Goal: Information Seeking & Learning: Check status

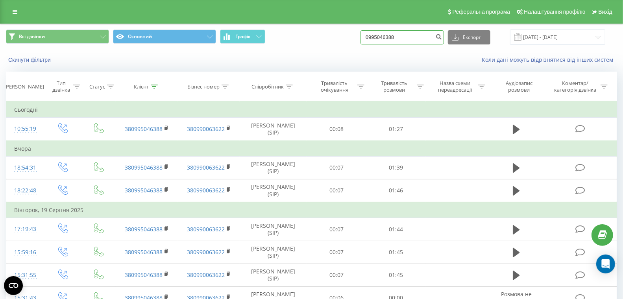
drag, startPoint x: 376, startPoint y: 35, endPoint x: 336, endPoint y: 34, distance: 39.7
click at [338, 34] on div "Всі дзвінки Основний Графік 0995046388 Експорт .csv .xls .xlsx 21.05.2025 - 21.…" at bounding box center [311, 36] width 611 height 15
paste input "507074701"
type input "0507074701"
click at [442, 38] on icon "submit" at bounding box center [438, 35] width 7 height 5
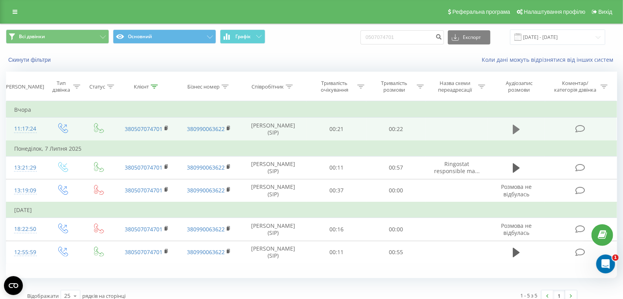
click at [515, 128] on icon at bounding box center [516, 129] width 7 height 9
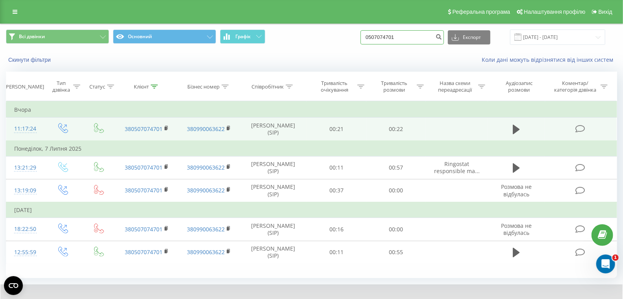
drag, startPoint x: 423, startPoint y: 39, endPoint x: 350, endPoint y: 36, distance: 73.2
click at [348, 36] on div "Всі дзвінки Основний Графік 0507074701 Експорт .csv .xls .xlsx 21.05.2025 - 21.…" at bounding box center [311, 36] width 611 height 15
paste input "731223485"
type input "0731223485"
click at [442, 37] on icon "submit" at bounding box center [438, 35] width 7 height 5
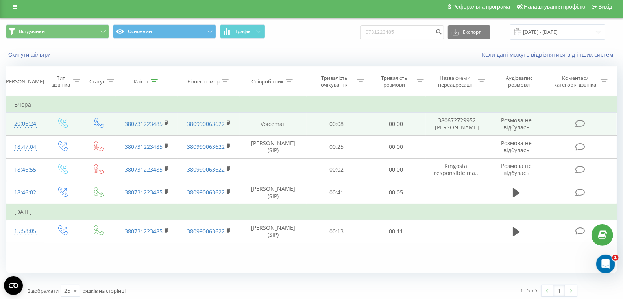
scroll to position [6, 0]
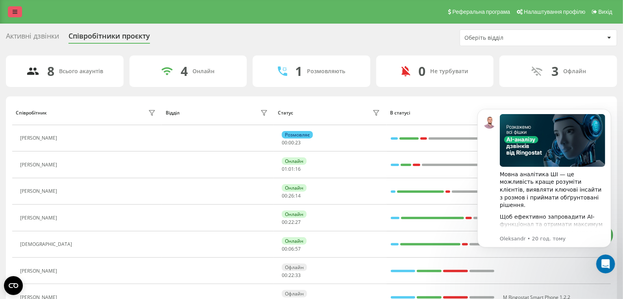
click at [18, 15] on link at bounding box center [15, 11] width 14 height 11
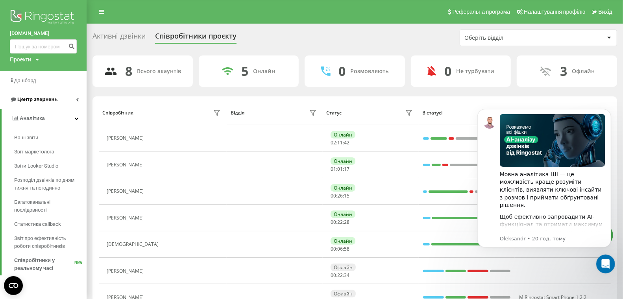
click at [47, 99] on span "Центр звернень" at bounding box center [37, 99] width 40 height 6
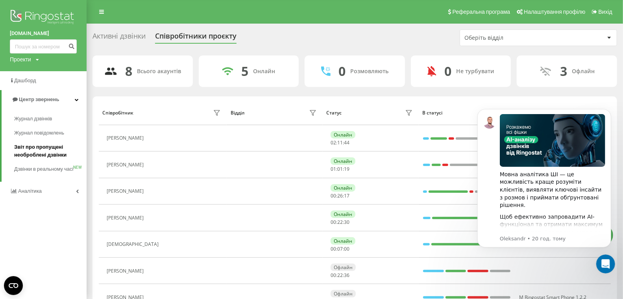
click at [53, 156] on span "Звіт про пропущені необроблені дзвінки" at bounding box center [48, 151] width 68 height 16
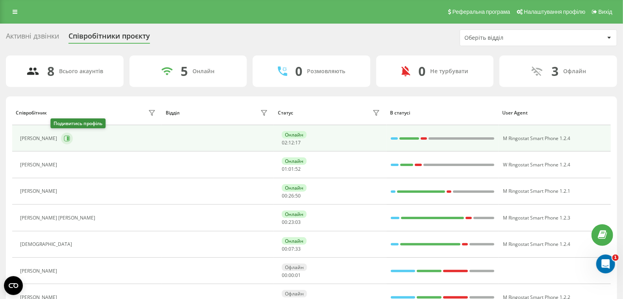
click at [61, 136] on button at bounding box center [67, 139] width 12 height 12
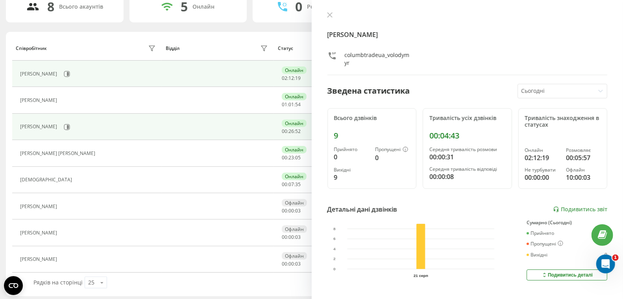
scroll to position [65, 0]
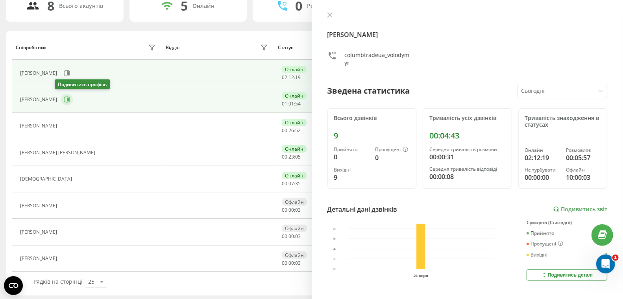
click at [67, 98] on icon at bounding box center [68, 100] width 2 height 4
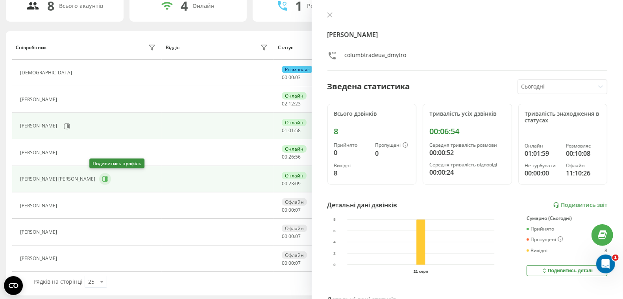
click at [102, 177] on icon at bounding box center [105, 179] width 6 height 6
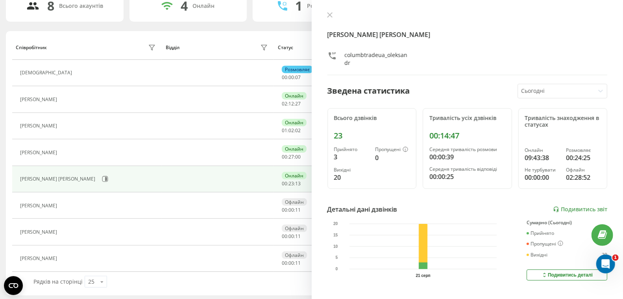
click at [328, 17] on icon at bounding box center [329, 15] width 5 height 5
